Goal: Transaction & Acquisition: Purchase product/service

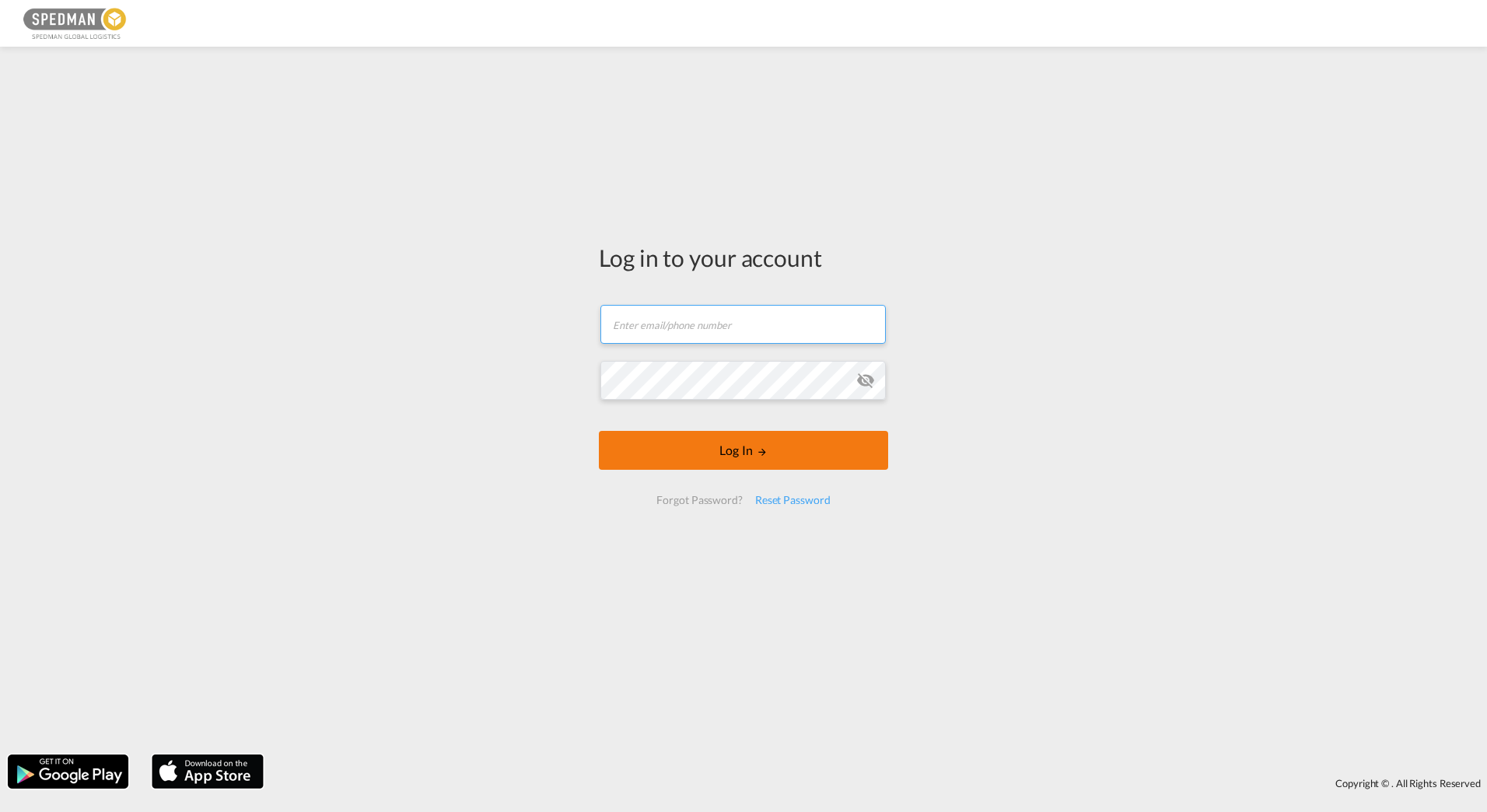
type input "[PERSON_NAME][EMAIL_ADDRESS][DOMAIN_NAME]"
click at [736, 433] on button "Log In" at bounding box center [744, 450] width 289 height 39
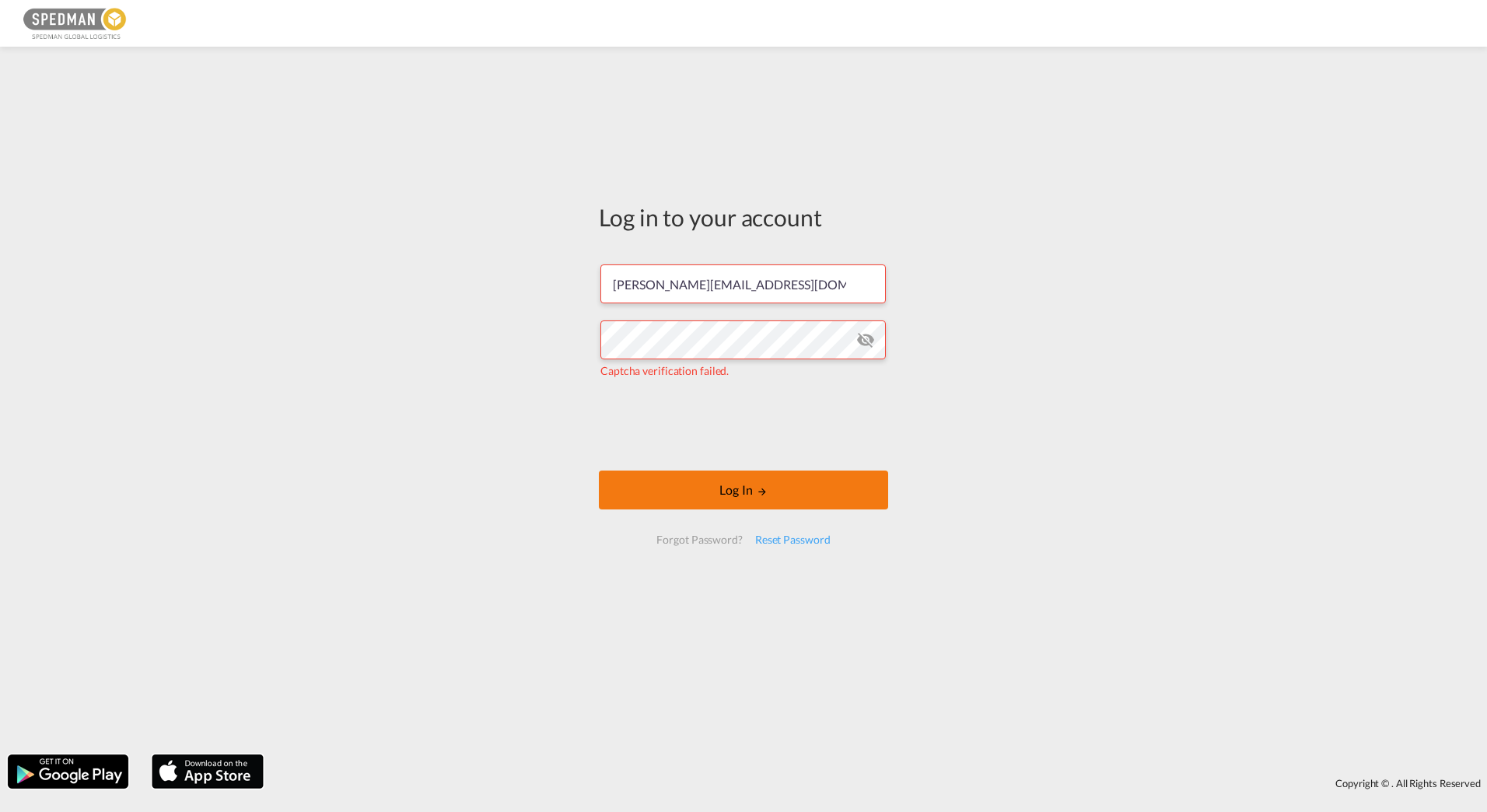
click at [839, 491] on button "Log In" at bounding box center [744, 489] width 289 height 39
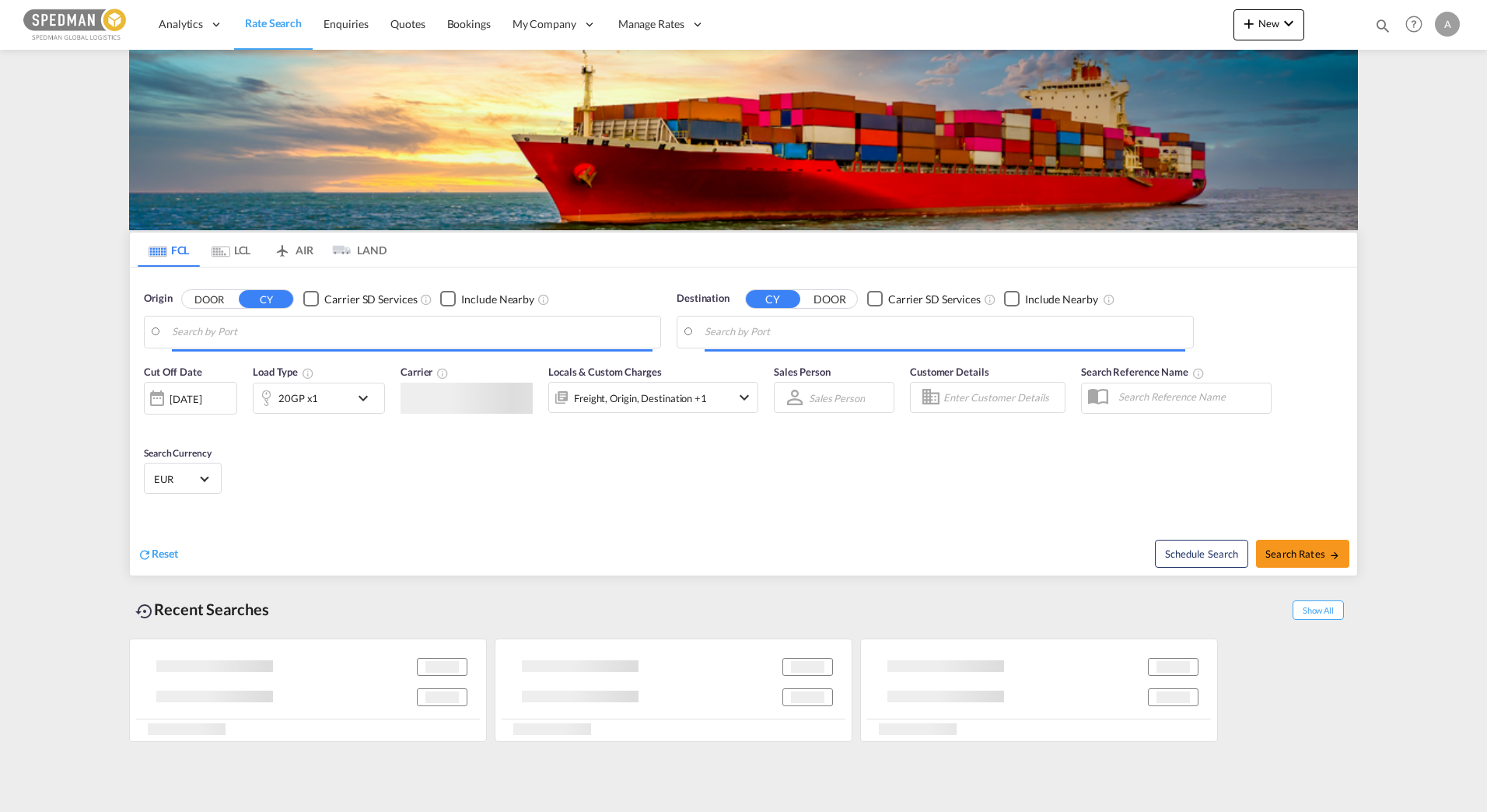
type input "[GEOGRAPHIC_DATA], [GEOGRAPHIC_DATA]"
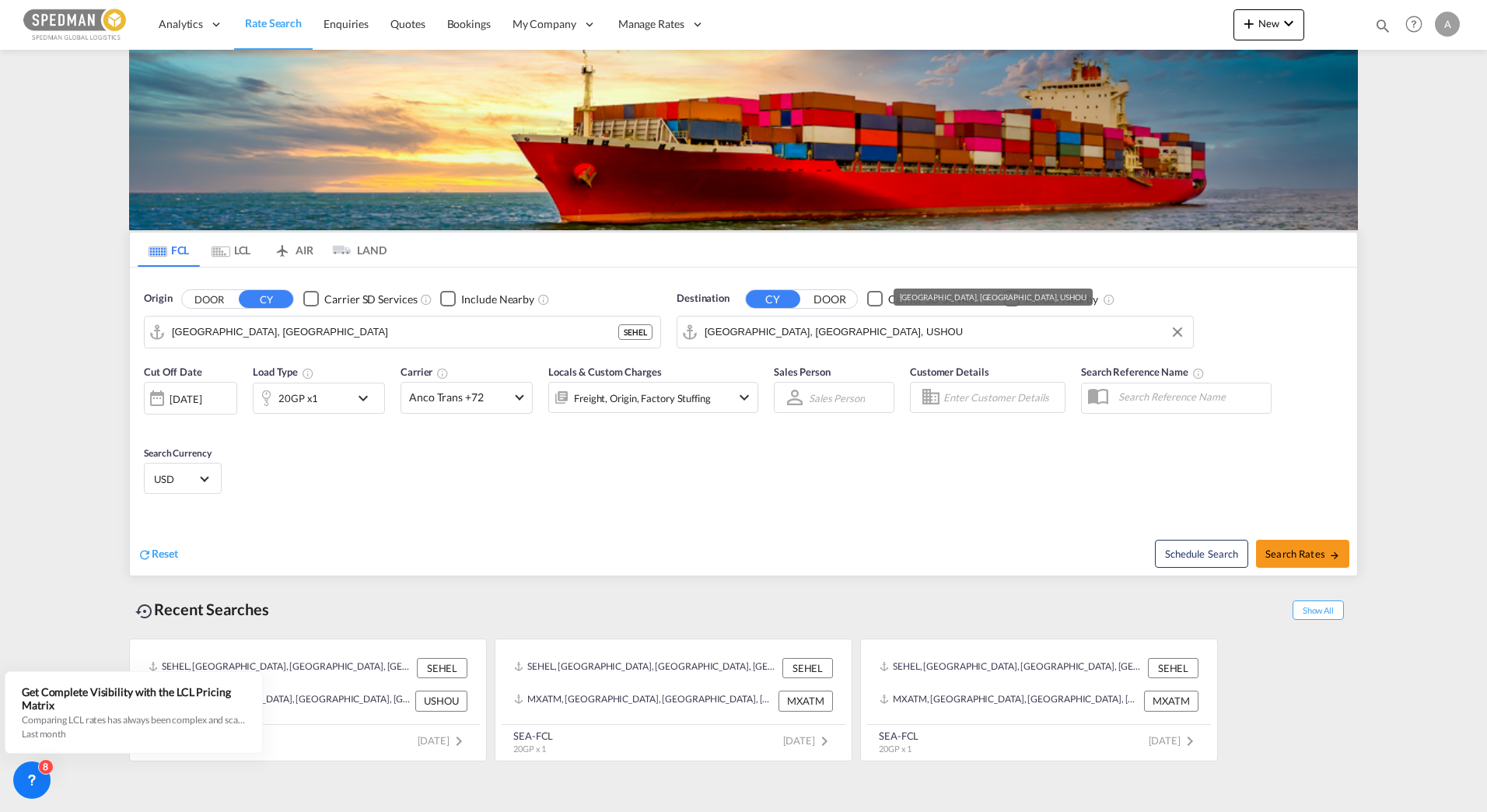
click at [795, 329] on input "[GEOGRAPHIC_DATA], [GEOGRAPHIC_DATA], USHOU" at bounding box center [944, 332] width 481 height 24
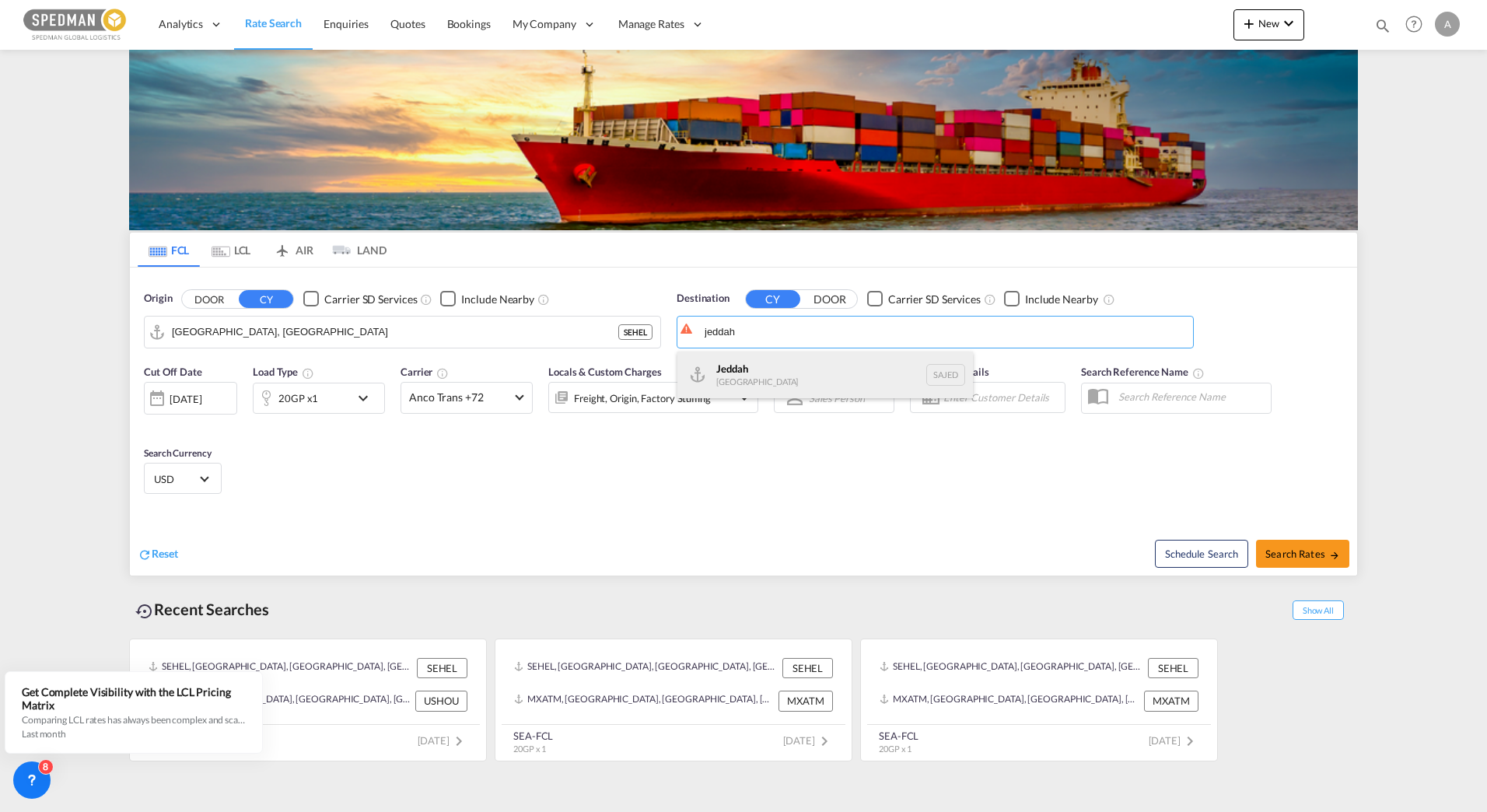
click at [798, 370] on div "Jeddah [GEOGRAPHIC_DATA] SAJED" at bounding box center [825, 374] width 296 height 47
type input "Jeddah, SAJED"
click at [499, 502] on div "Cut Off Date [DATE] [DATE] Load Type 20GP x1 Carrier Anco Trans +72 Online Rate…" at bounding box center [743, 431] width 1227 height 151
click at [493, 449] on div "Cut Off Date [DATE] [DATE] Load Type 20GP x1 Carrier Anco Trans +72 Online Rate…" at bounding box center [743, 431] width 1227 height 151
click at [494, 447] on div "Cut Off Date [DATE] [DATE] Load Type 20GP x1 Carrier Anco Trans +72 Online Rate…" at bounding box center [743, 431] width 1227 height 151
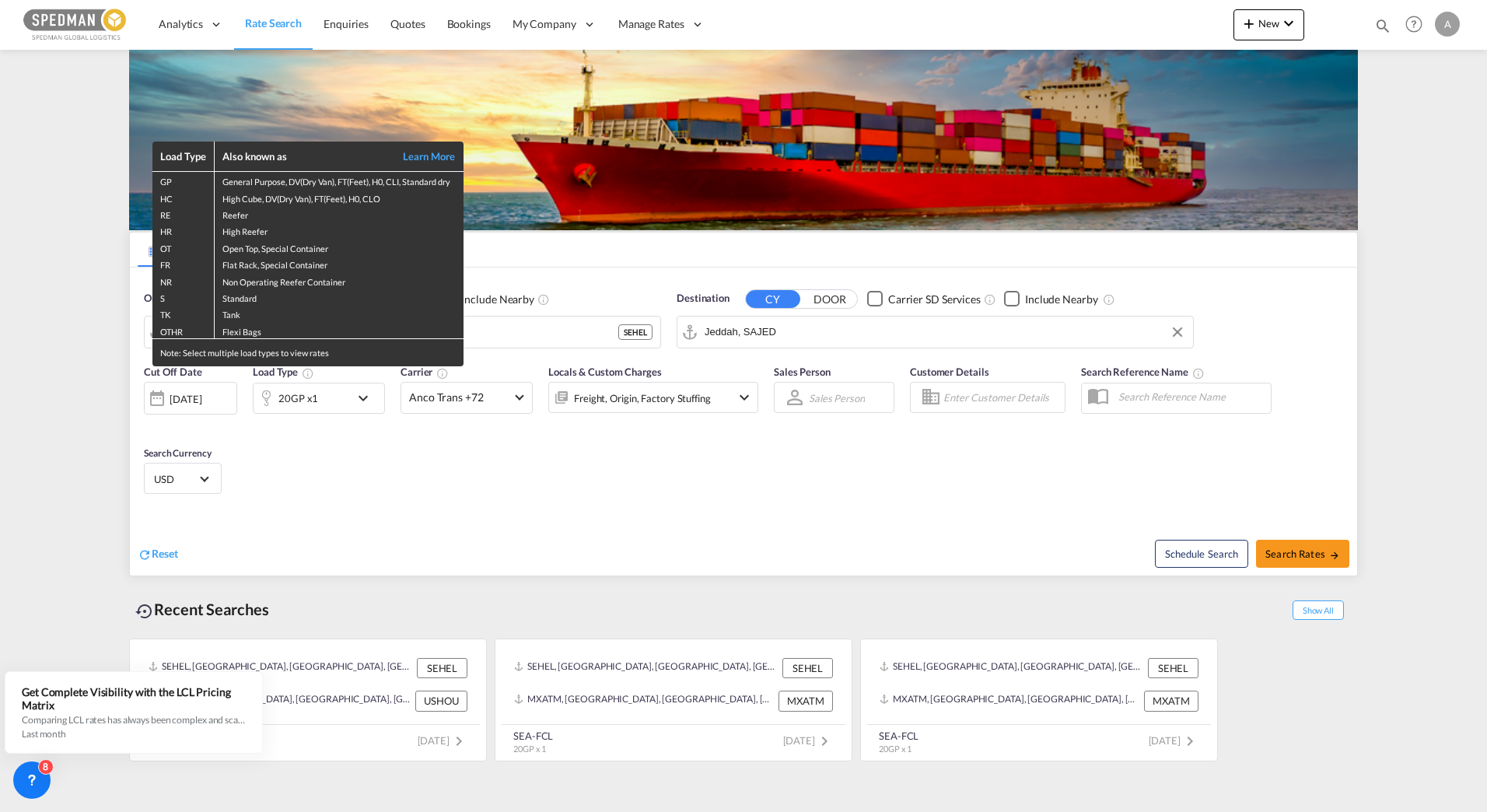
click at [308, 385] on div "Load Type Also known as Learn More GP General Purpose, DV(Dry Van), FT(Feet), H…" at bounding box center [744, 406] width 1487 height 812
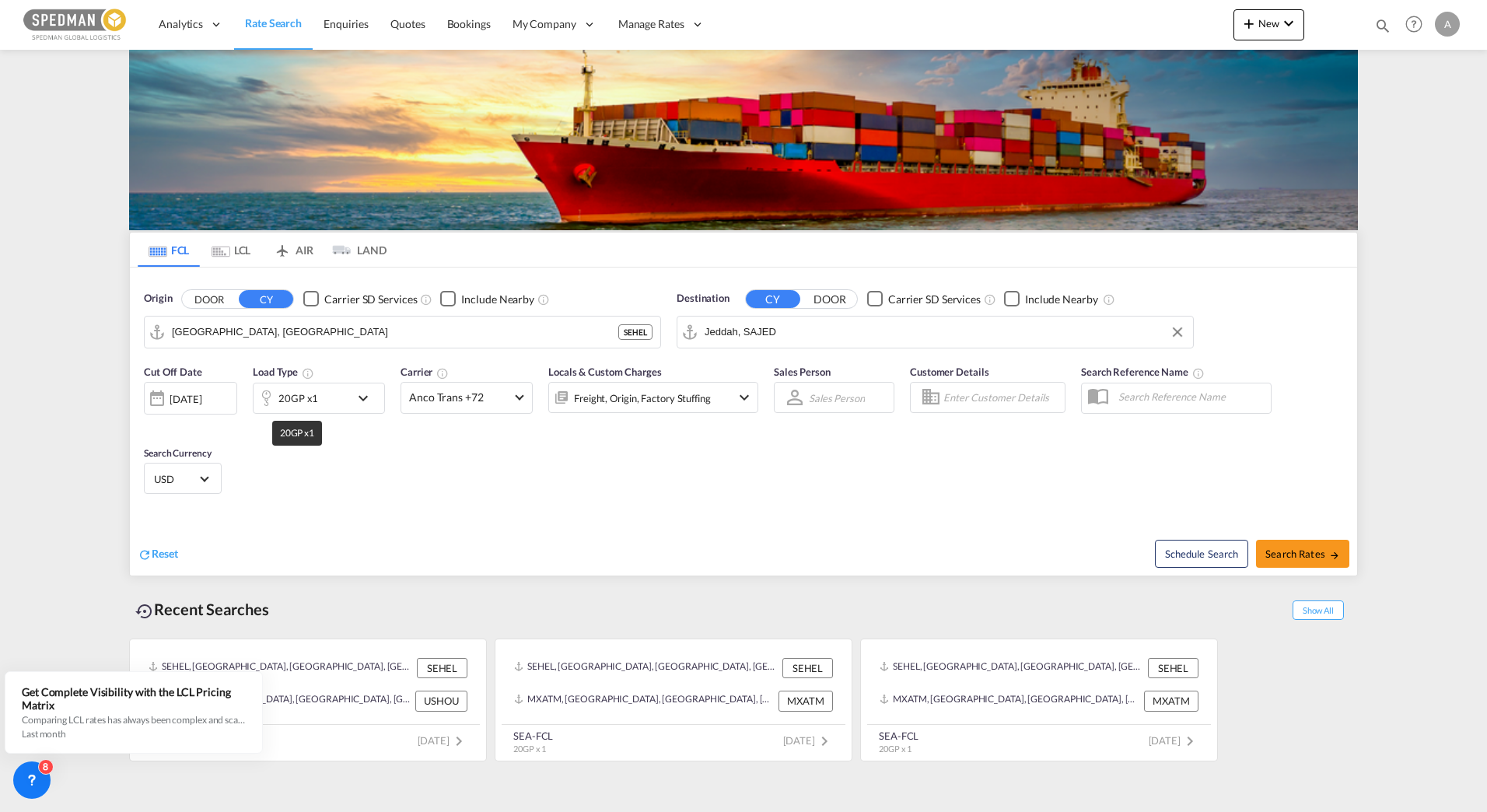
click at [304, 395] on div "20GP x1" at bounding box center [299, 398] width 40 height 22
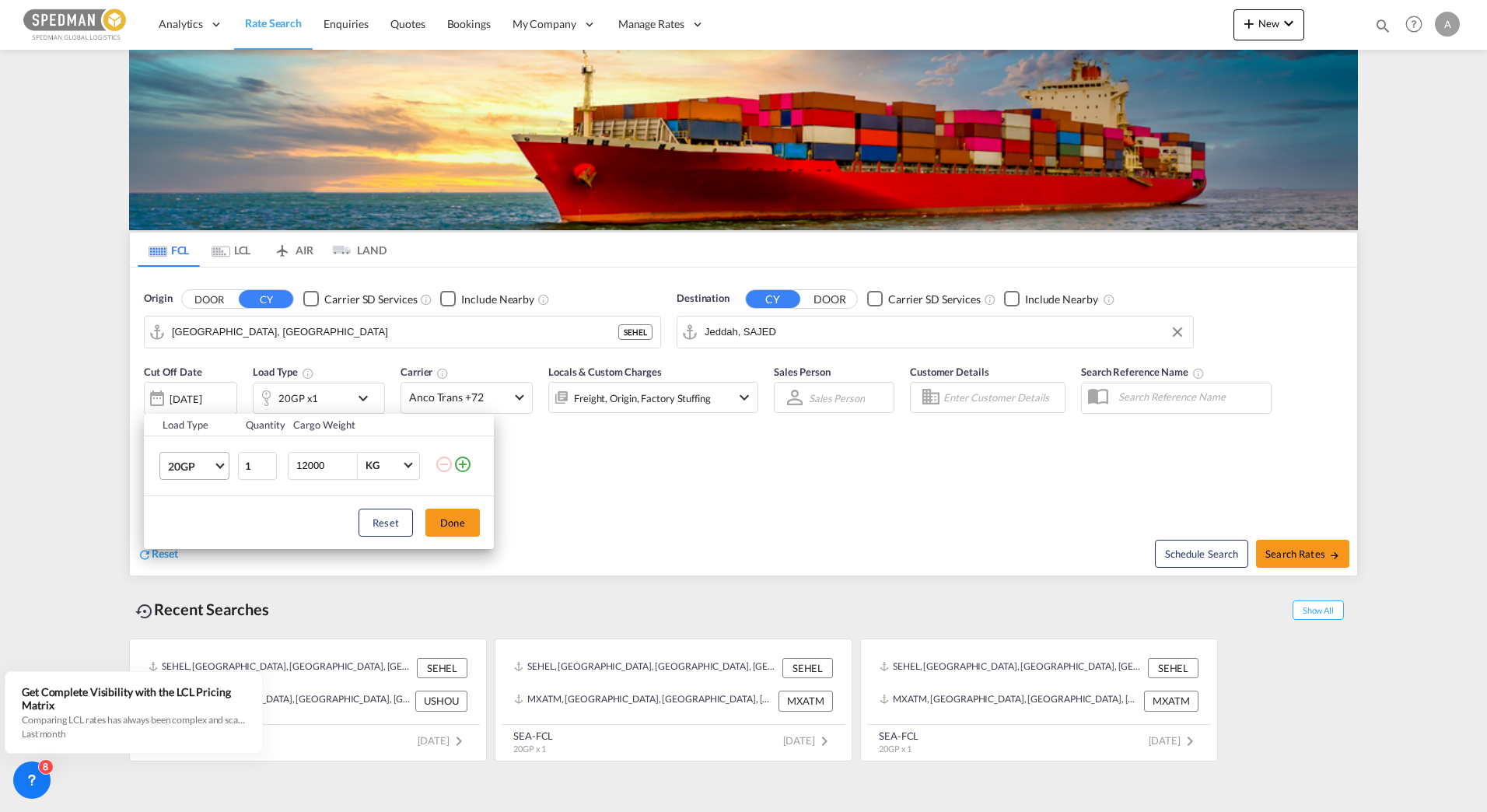
click at [193, 462] on span "20GP" at bounding box center [190, 466] width 45 height 15
click at [184, 538] on div "40HC" at bounding box center [183, 541] width 29 height 15
type md-option "40HC"
drag, startPoint x: 455, startPoint y: 524, endPoint x: 554, endPoint y: 524, distance: 99.0
click at [456, 524] on button "Done" at bounding box center [452, 522] width 54 height 28
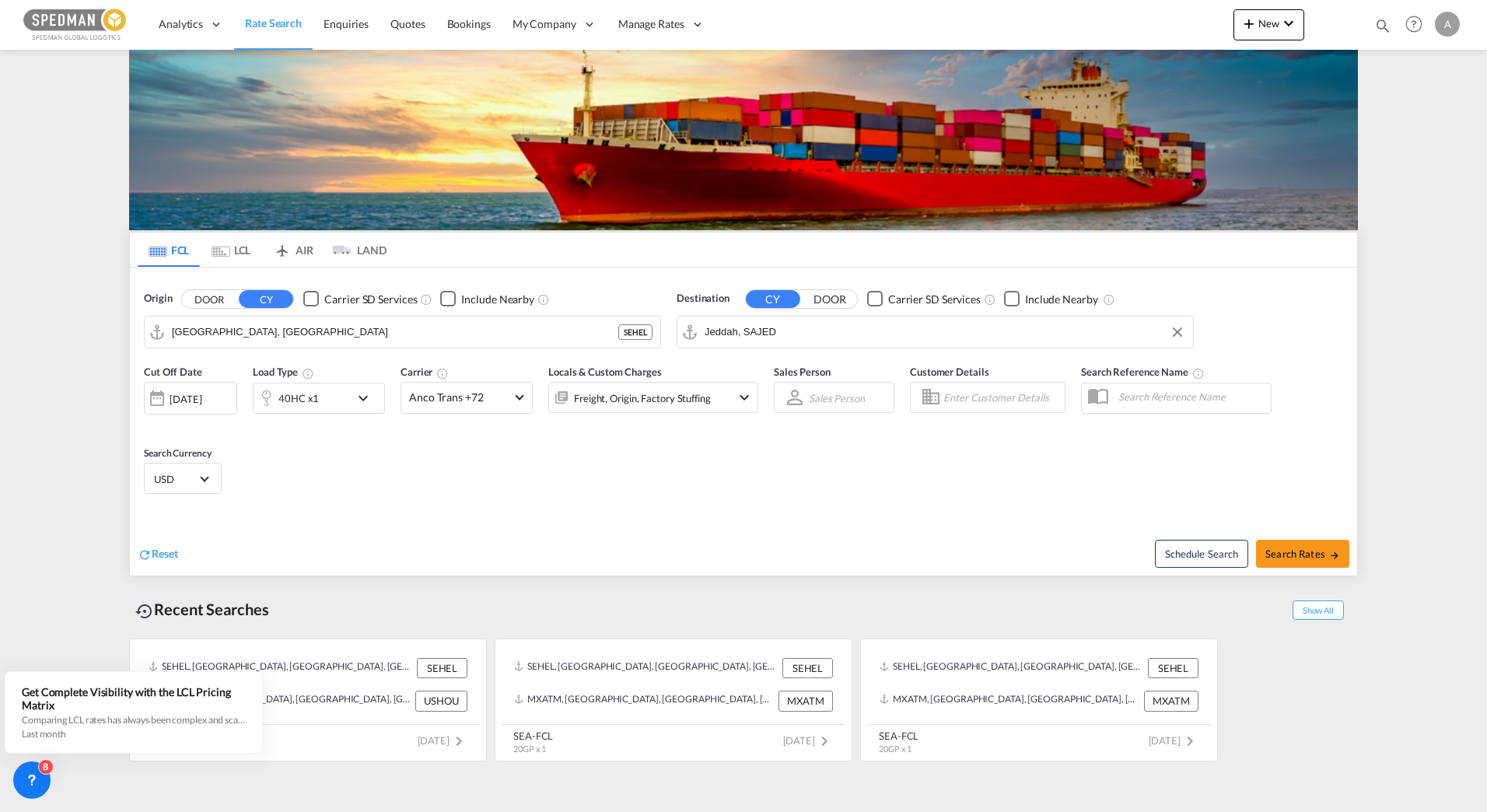
click at [628, 524] on div "Reset" at bounding box center [443, 542] width 610 height 43
click at [462, 404] on span "Anco Trans +72" at bounding box center [460, 397] width 101 height 15
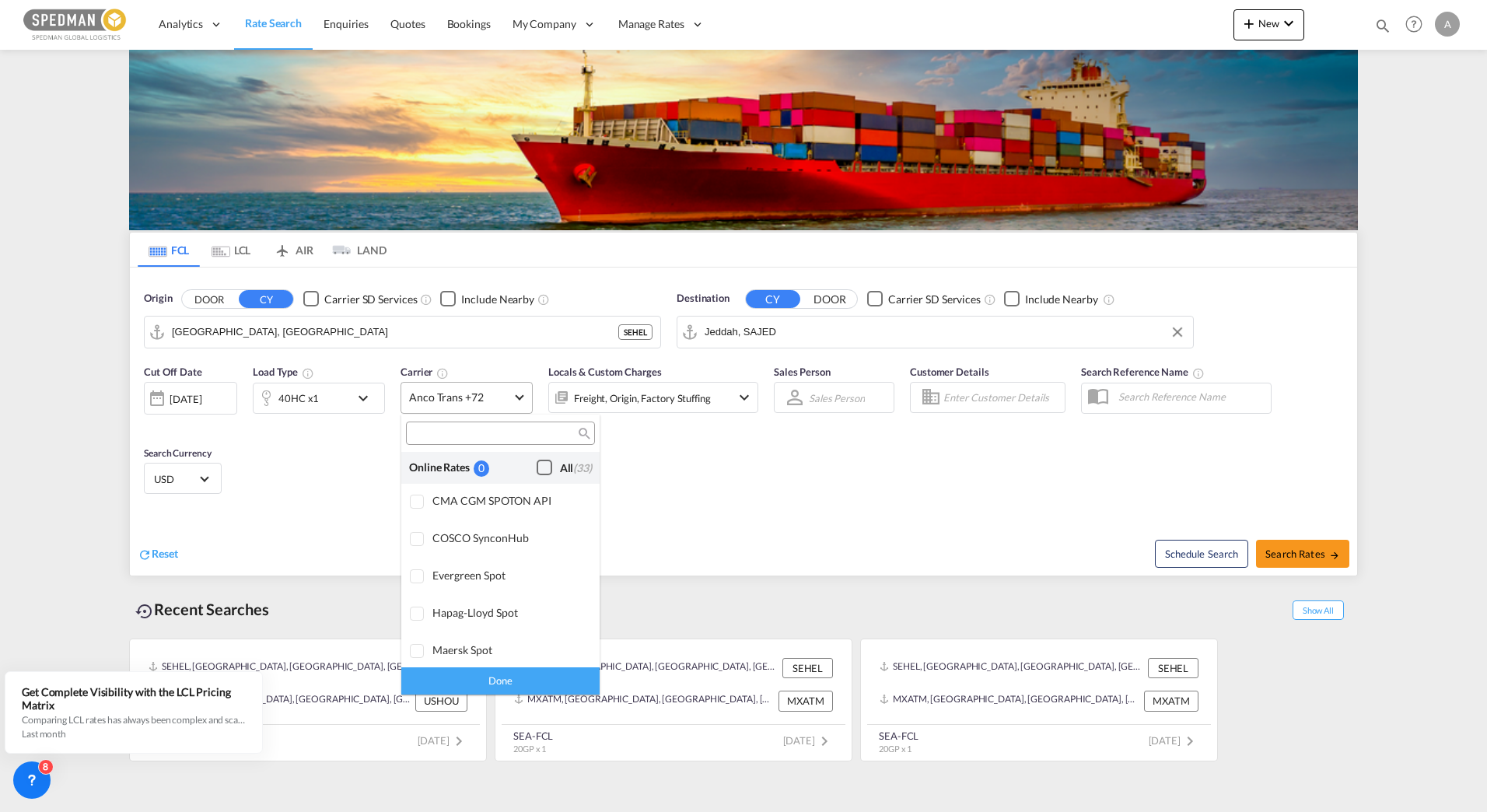
scroll to position [1212, 0]
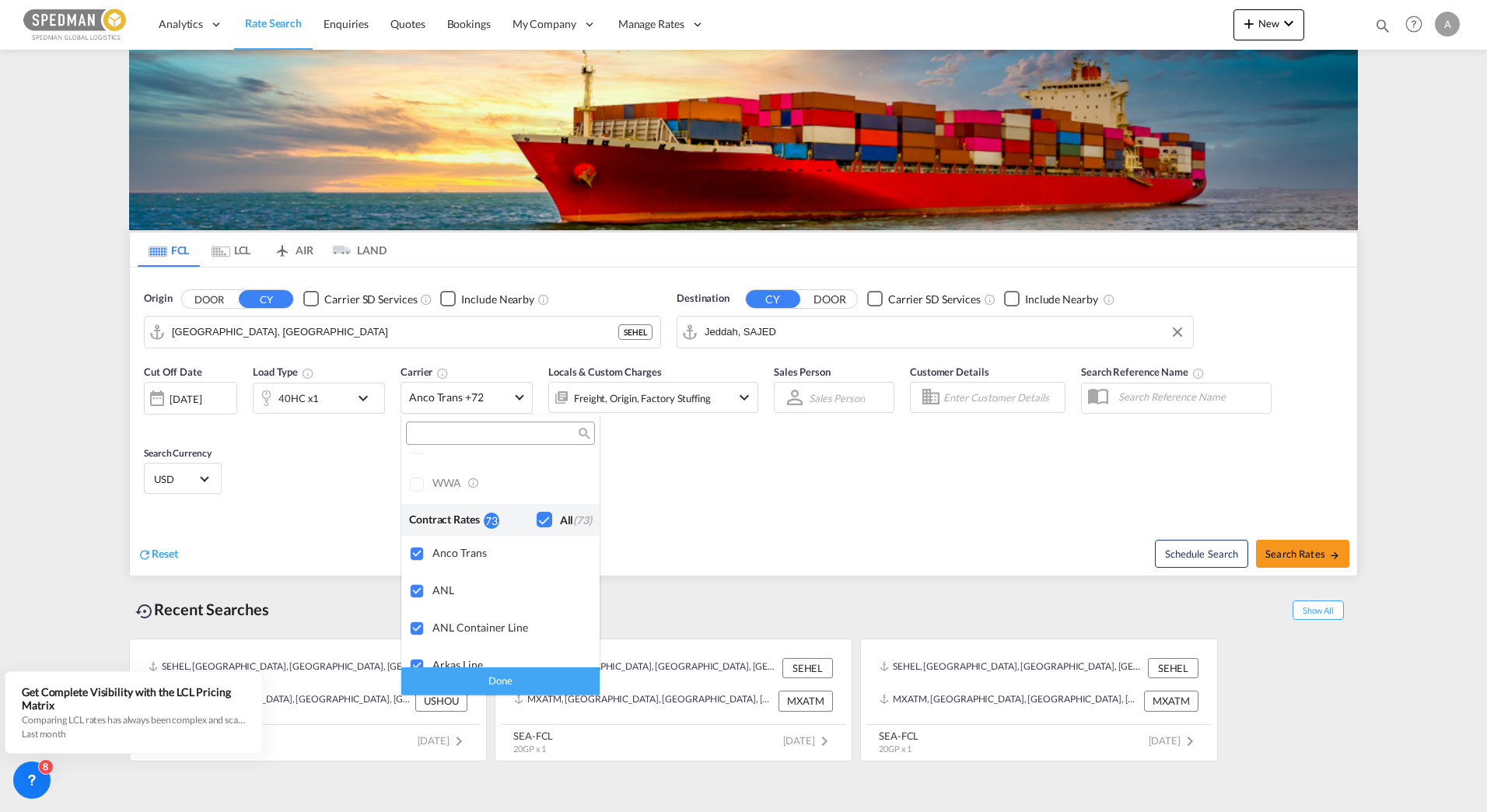
click at [504, 673] on div "Done" at bounding box center [501, 681] width 198 height 28
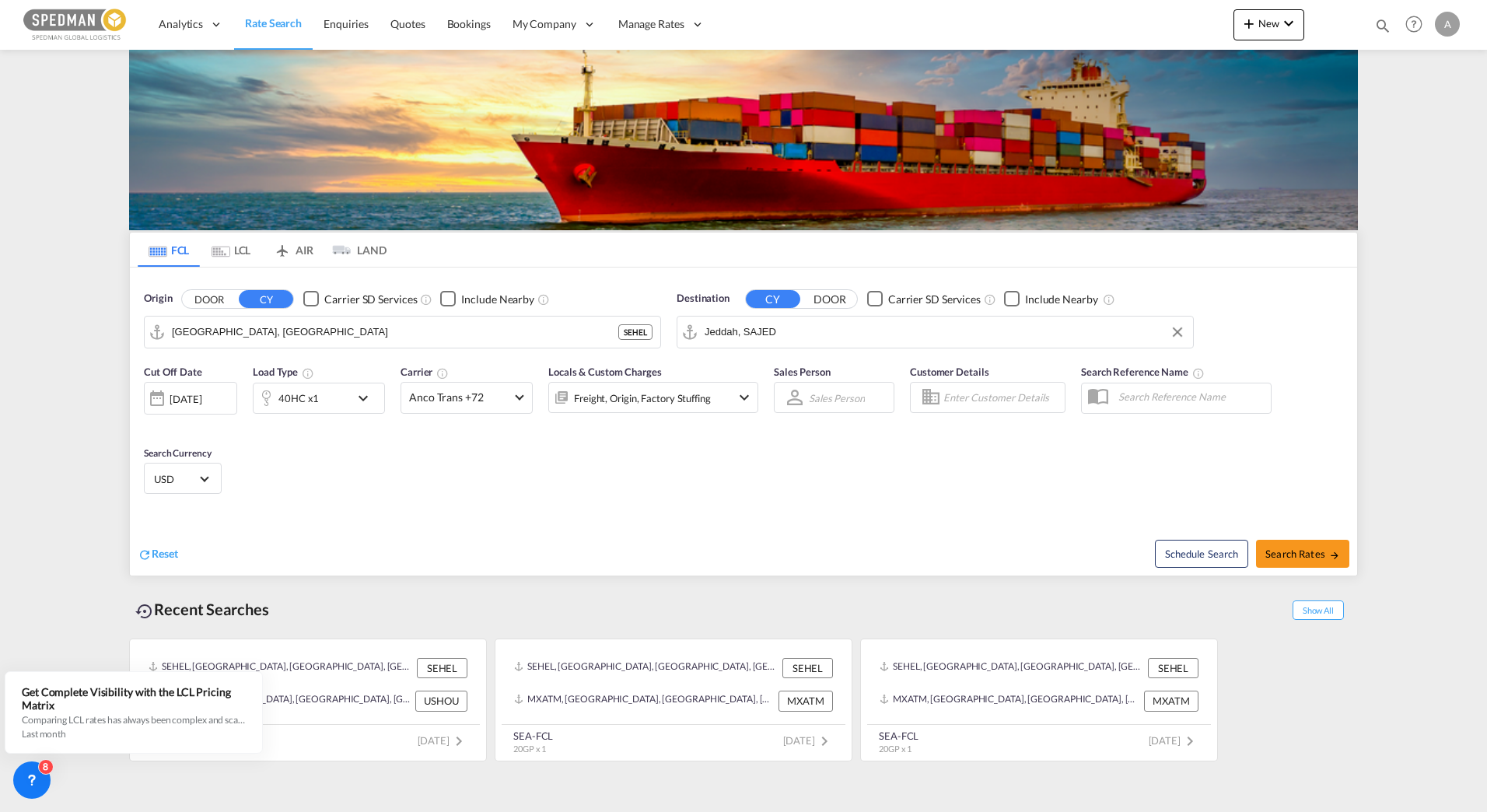
click at [800, 497] on div "Cut Off Date [DATE] [DATE] Load Type 40HC x1 Carrier Anco Trans +72 Locals & Cu…" at bounding box center [743, 431] width 1227 height 151
click at [679, 402] on div "Freight, Origin, Factory Stuffing" at bounding box center [643, 398] width 137 height 22
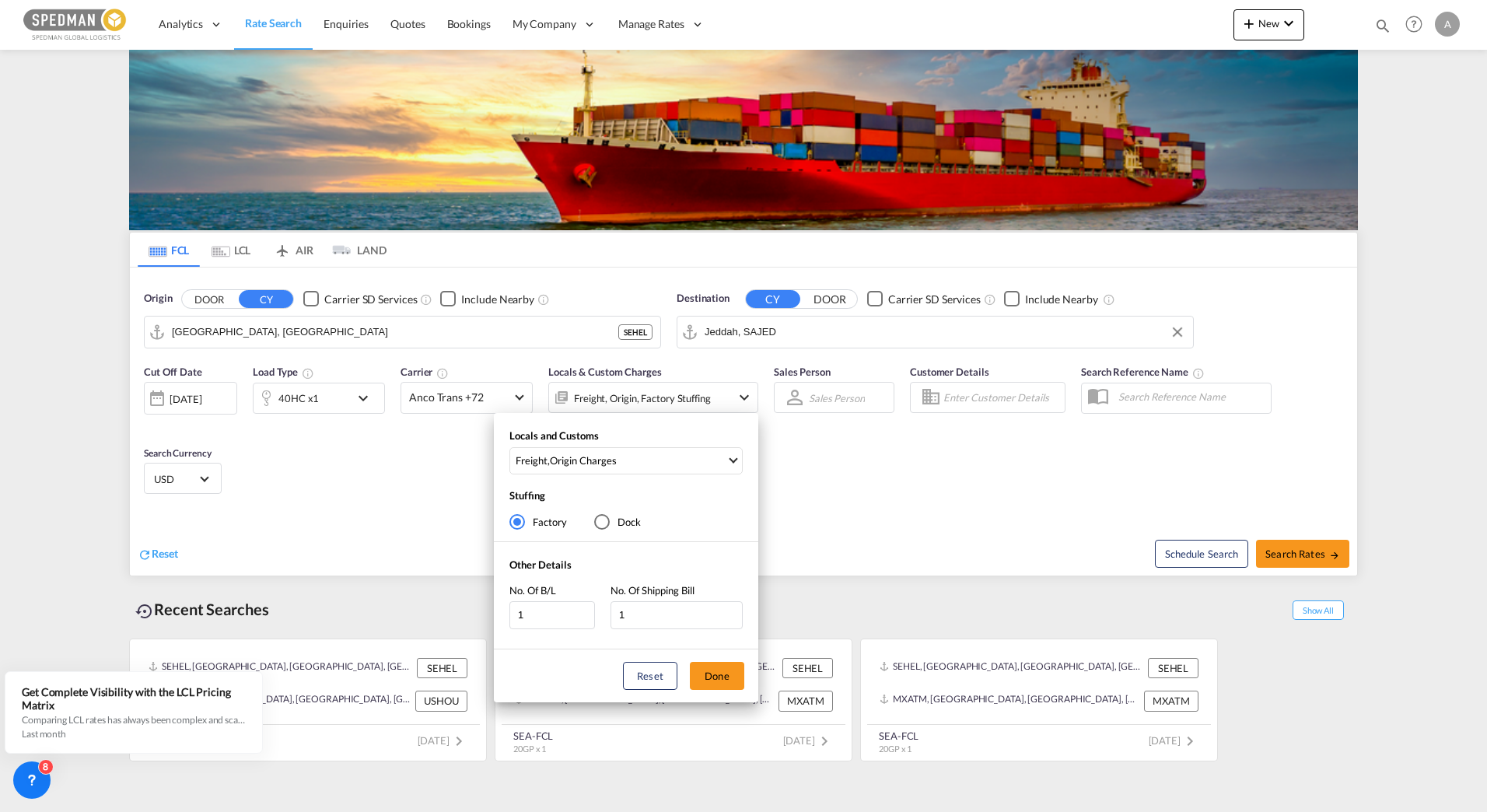
click at [929, 479] on div "Locals and Customs Freight , Origin Charges Clear All Select All Freight Origin…" at bounding box center [744, 406] width 1487 height 812
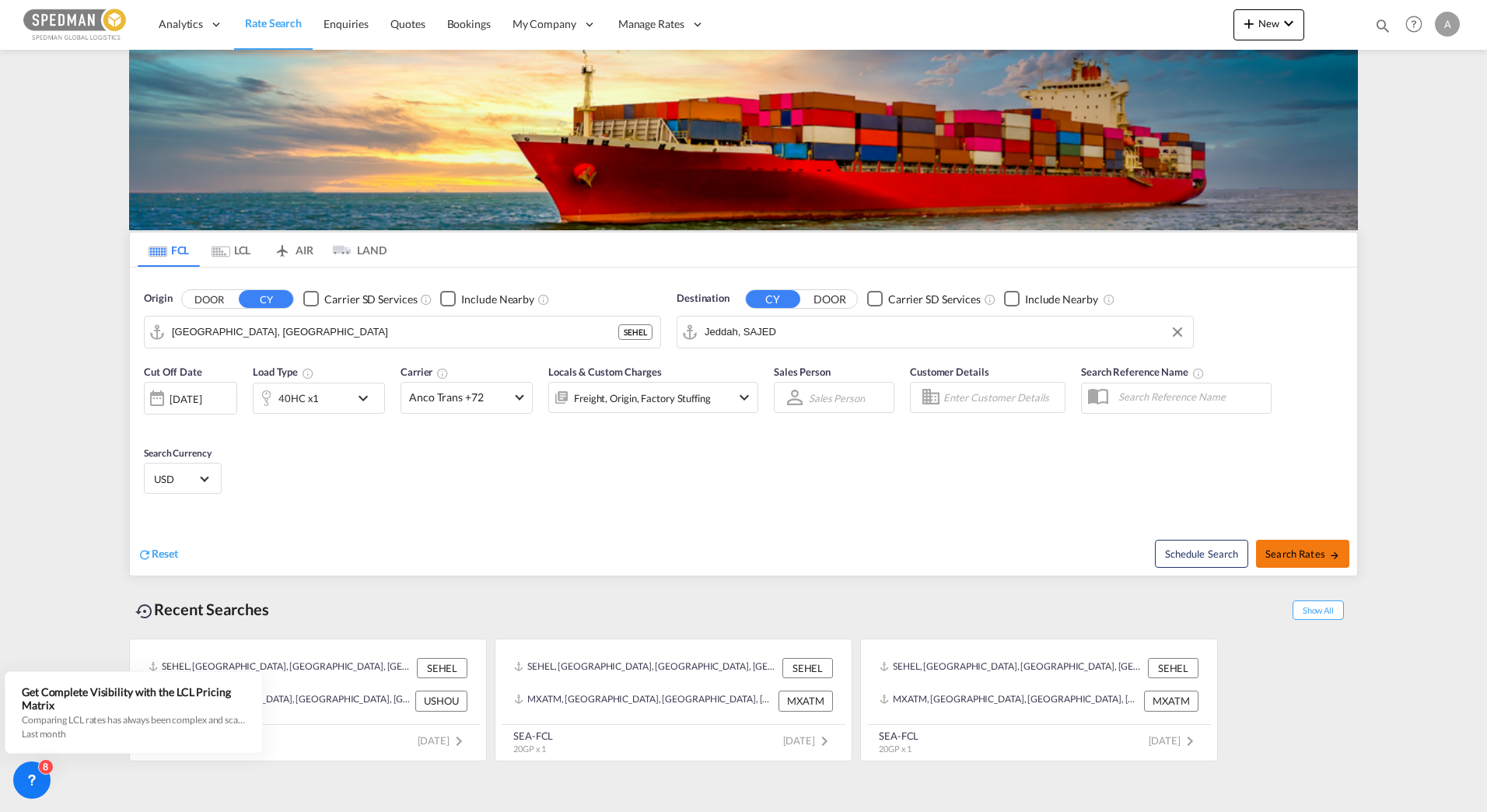
click at [1316, 554] on span "Search Rates" at bounding box center [1302, 553] width 74 height 12
type input "SEHEL to SAJED / [DATE]"
